Goal: Task Accomplishment & Management: Use online tool/utility

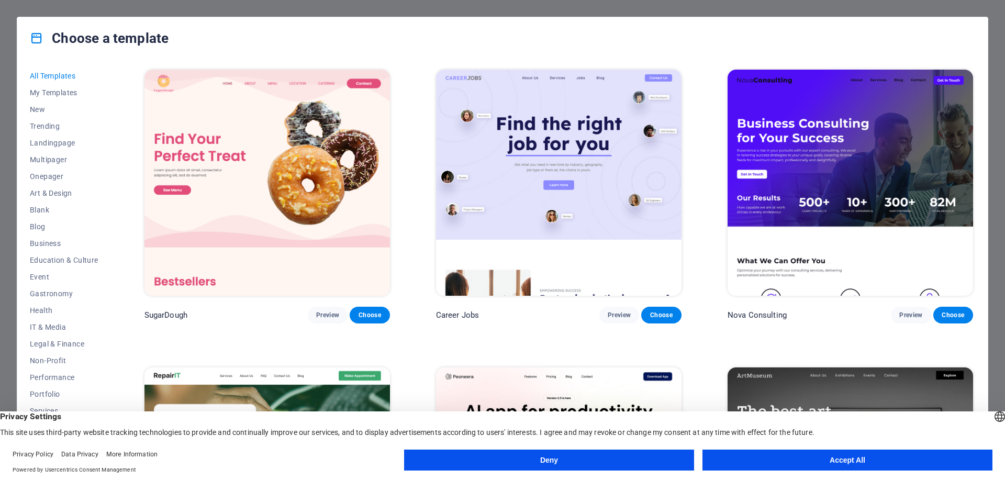
click at [324, 162] on img at bounding box center [266, 183] width 245 height 226
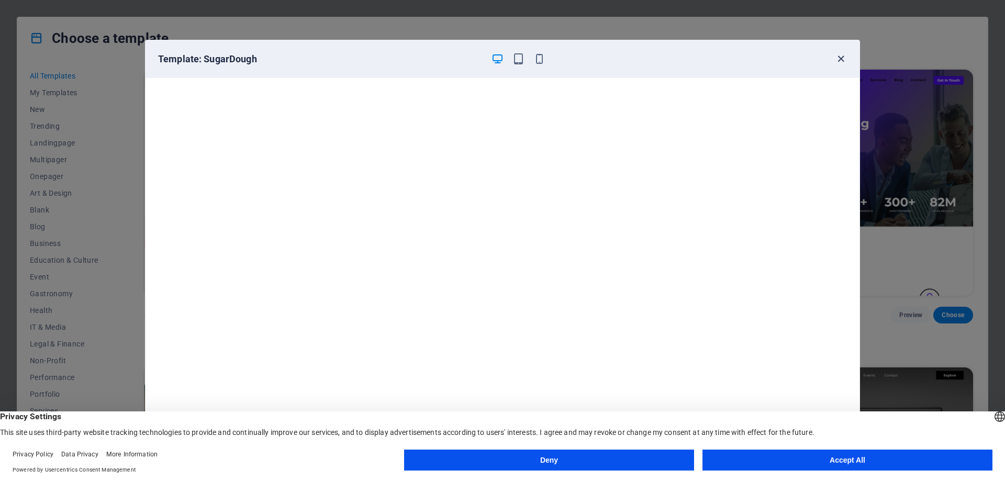
click at [839, 60] on icon "button" at bounding box center [841, 59] width 12 height 12
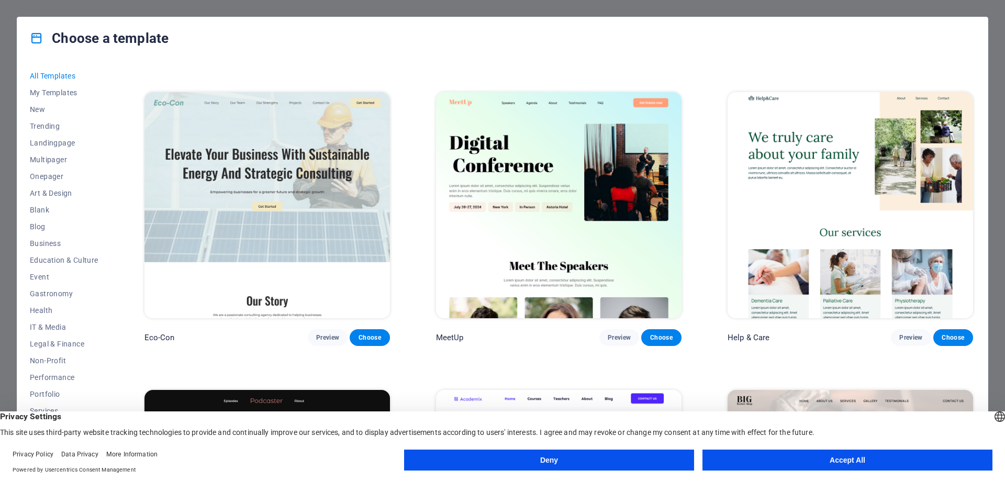
scroll to position [1465, 0]
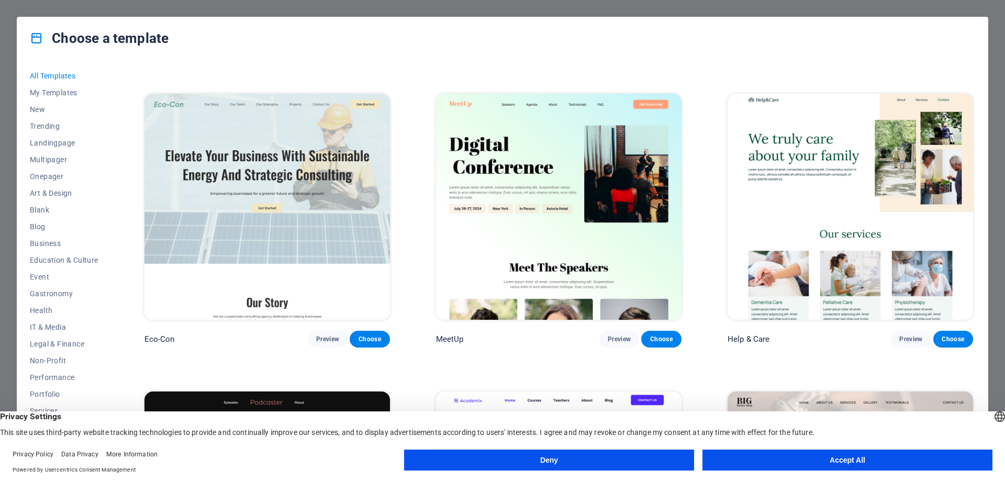
click at [829, 216] on img at bounding box center [849, 207] width 245 height 226
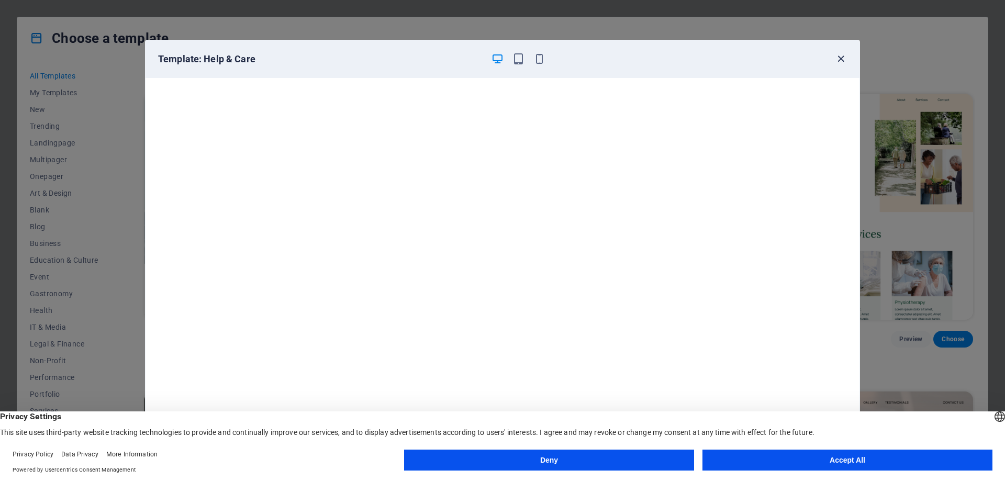
click at [840, 58] on icon "button" at bounding box center [841, 59] width 12 height 12
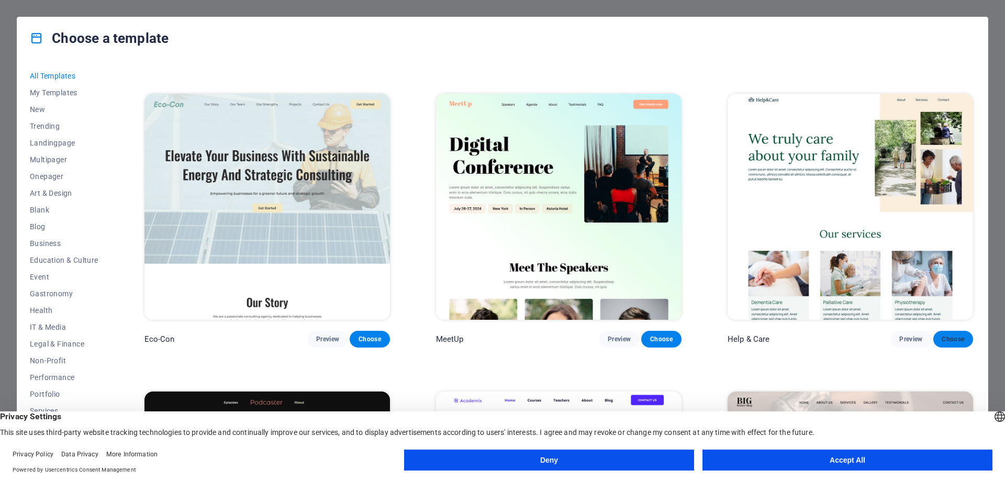
click at [958, 335] on span "Choose" at bounding box center [952, 339] width 23 height 8
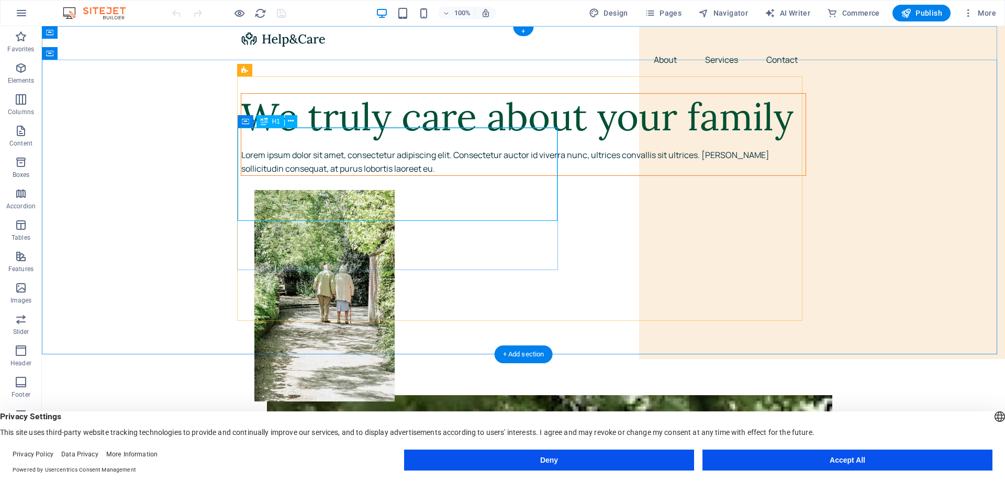
click at [409, 140] on div "We truly care about your family" at bounding box center [523, 117] width 564 height 47
click at [391, 140] on div "We truly care about your family" at bounding box center [523, 117] width 564 height 47
click at [394, 140] on div "We truly care about your family" at bounding box center [523, 117] width 564 height 47
click at [348, 140] on div "We truly care about your family" at bounding box center [523, 117] width 564 height 47
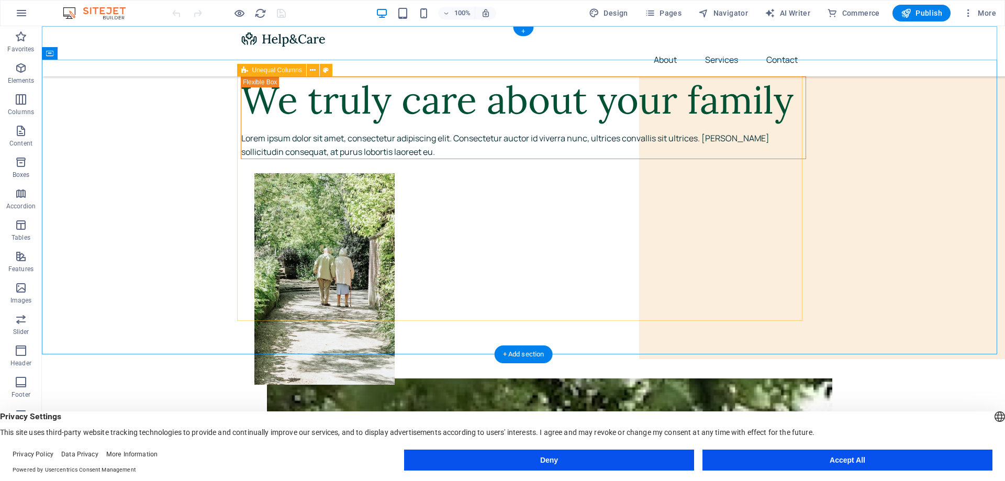
scroll to position [157, 0]
